Goal: Task Accomplishment & Management: Complete application form

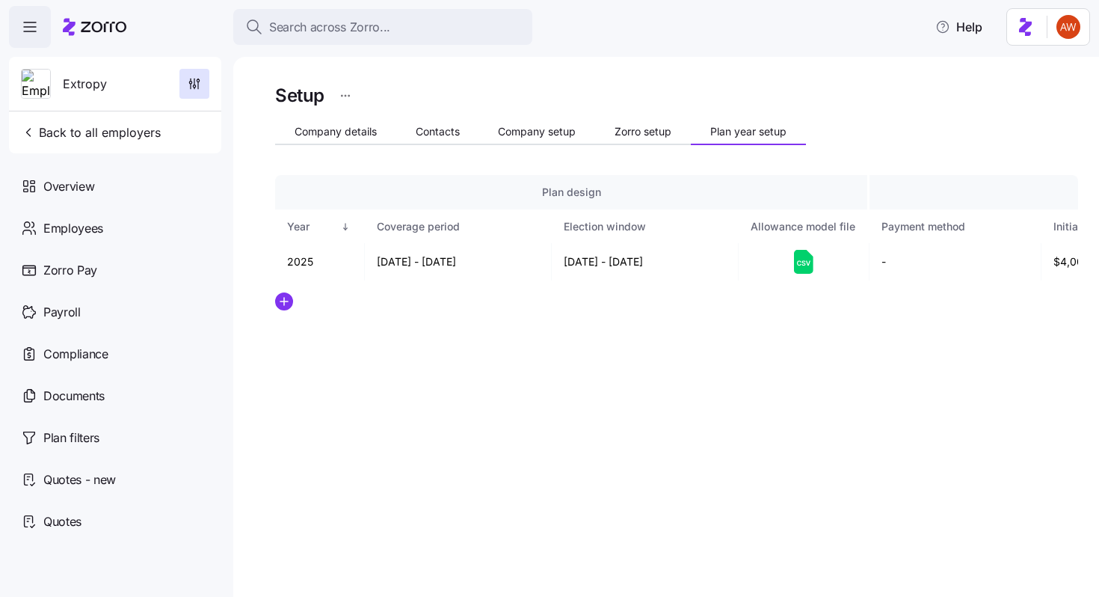
scroll to position [0, 508]
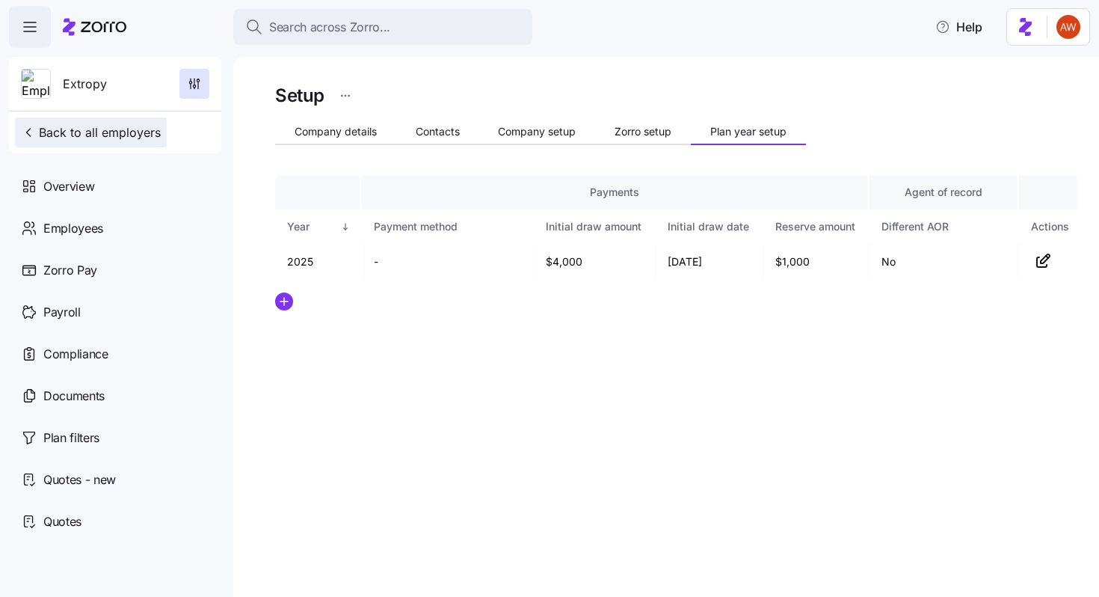
click at [117, 135] on span "Back to all employers" at bounding box center [91, 132] width 140 height 18
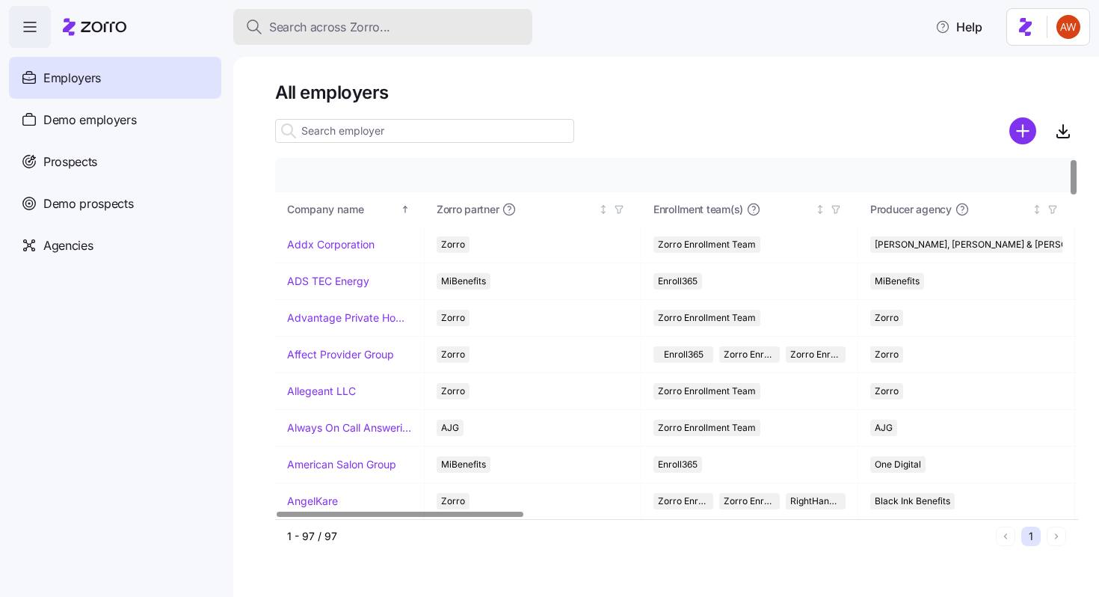
click at [346, 32] on span "Search across Zorro..." at bounding box center [329, 27] width 121 height 19
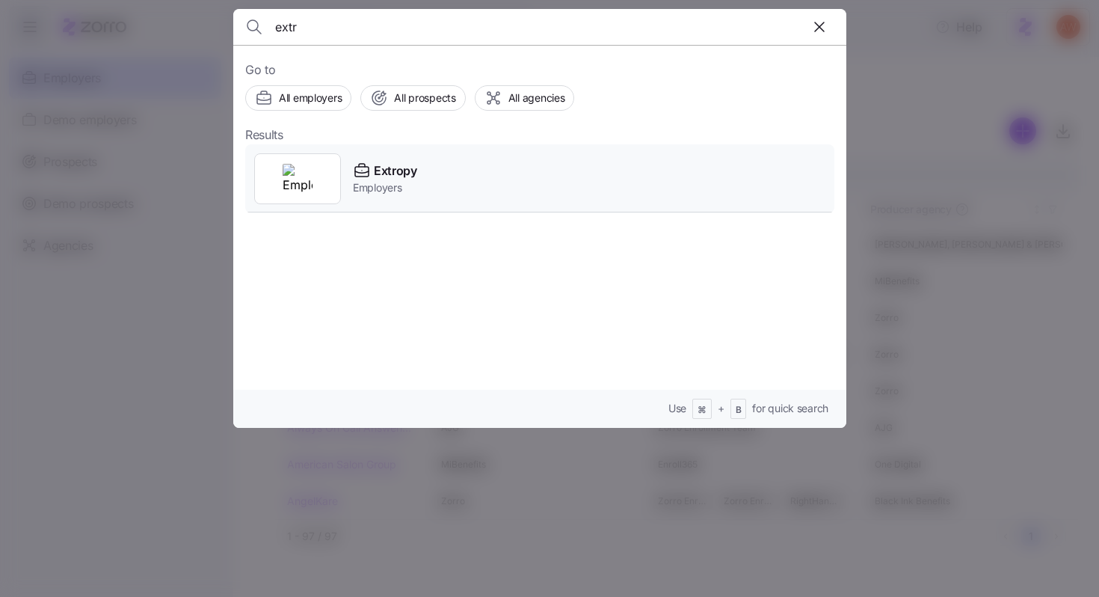
type input "extr"
click at [378, 169] on span "Extropy" at bounding box center [395, 171] width 43 height 19
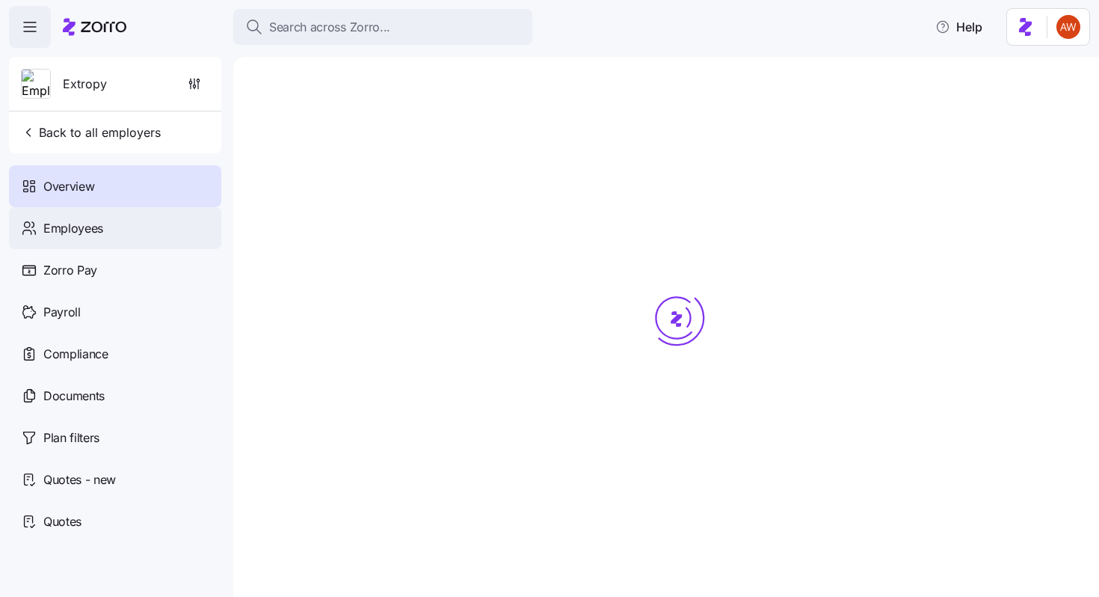
click at [138, 232] on div "Employees" at bounding box center [115, 228] width 212 height 42
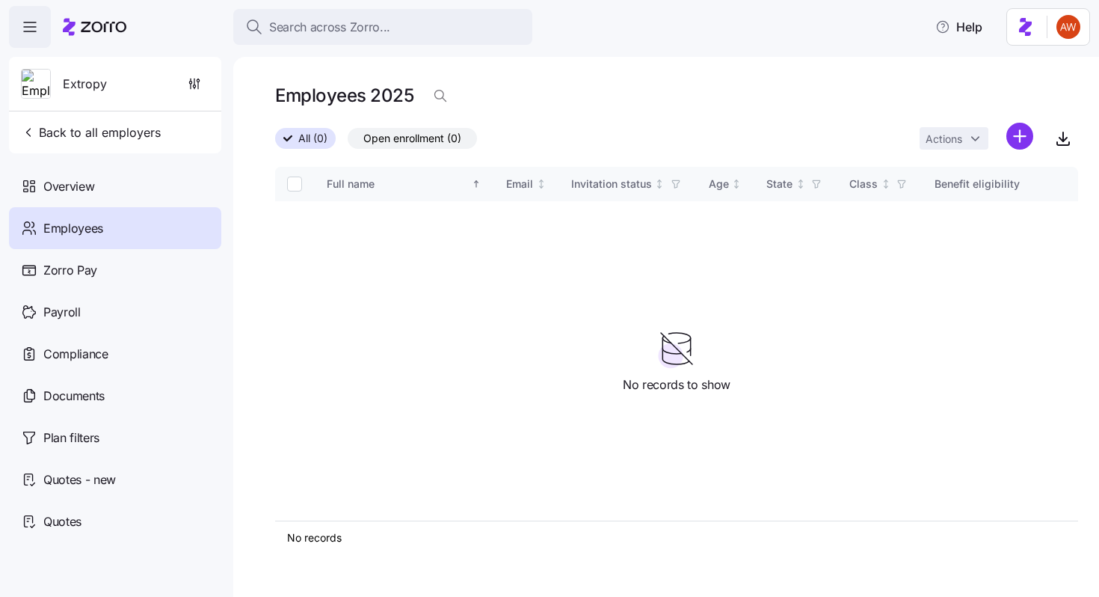
click at [164, 219] on div "Employees" at bounding box center [115, 228] width 212 height 42
click at [1028, 135] on html "Search across Zorro... Help Extropy Back to all employers Overview Employees Zo…" at bounding box center [549, 294] width 1099 height 588
click at [992, 180] on div "Upload roster" at bounding box center [957, 177] width 142 height 24
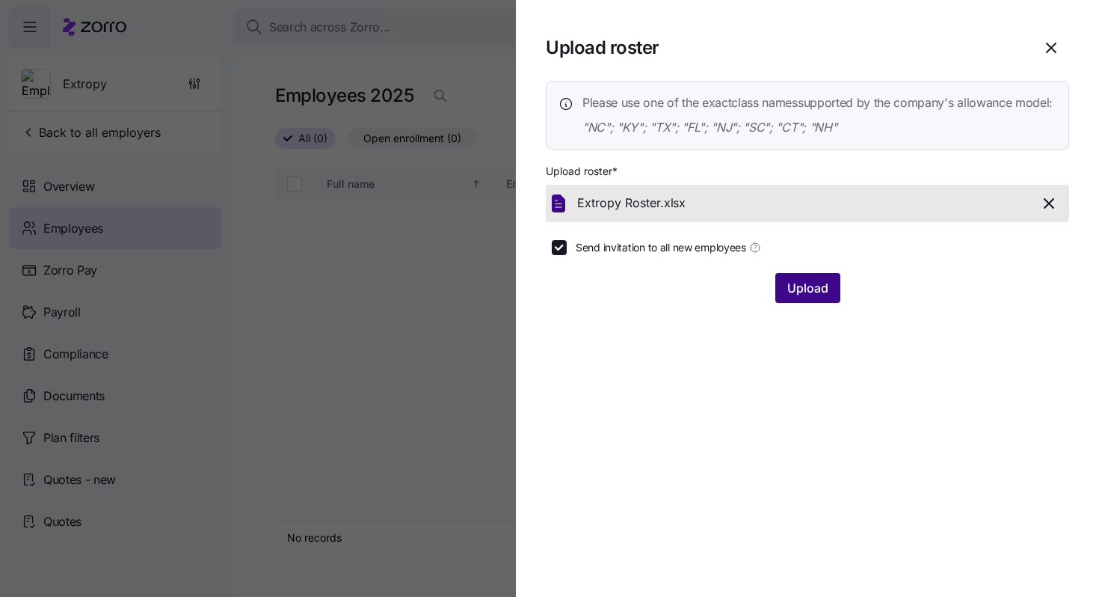
click at [814, 303] on button "Upload" at bounding box center [808, 288] width 65 height 30
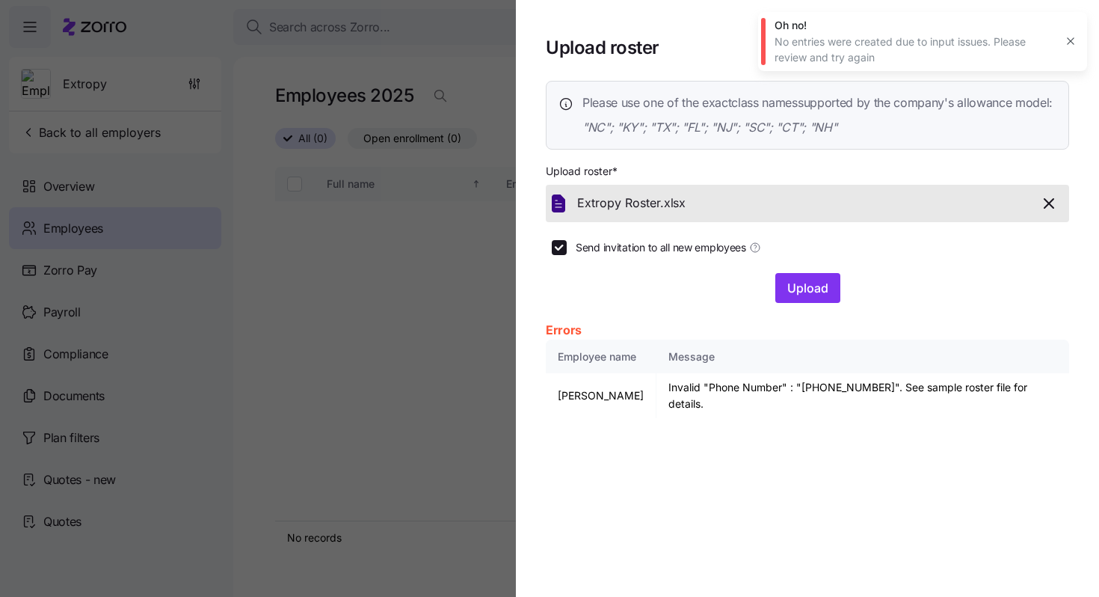
click at [1074, 37] on icon "button" at bounding box center [1071, 41] width 12 height 12
click at [1052, 208] on icon "button" at bounding box center [1049, 203] width 9 height 9
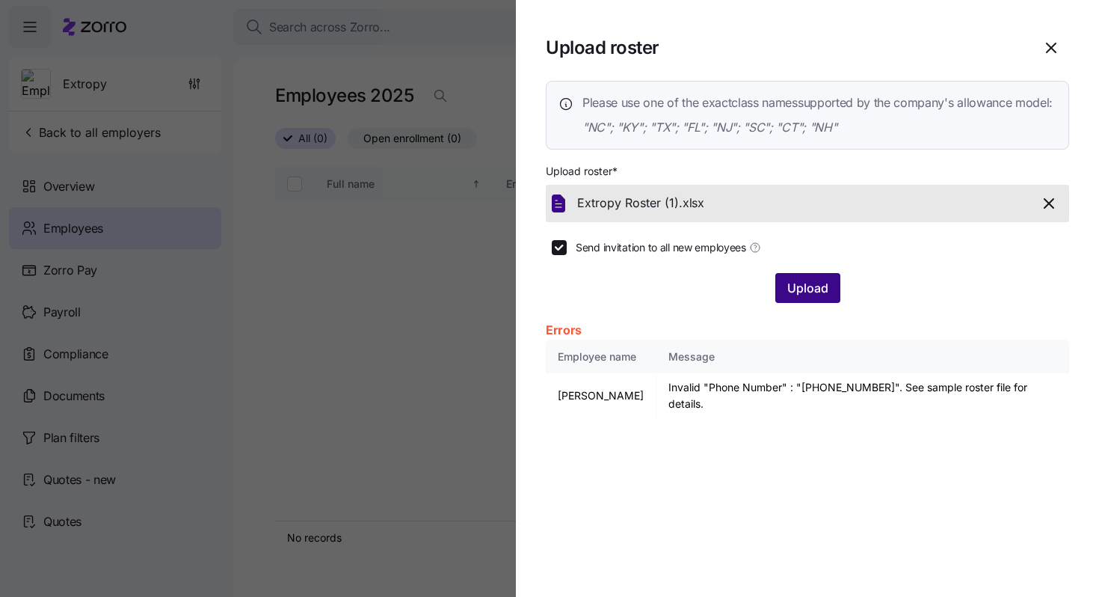
click at [831, 303] on button "Upload" at bounding box center [808, 288] width 65 height 30
